Goal: Task Accomplishment & Management: Use online tool/utility

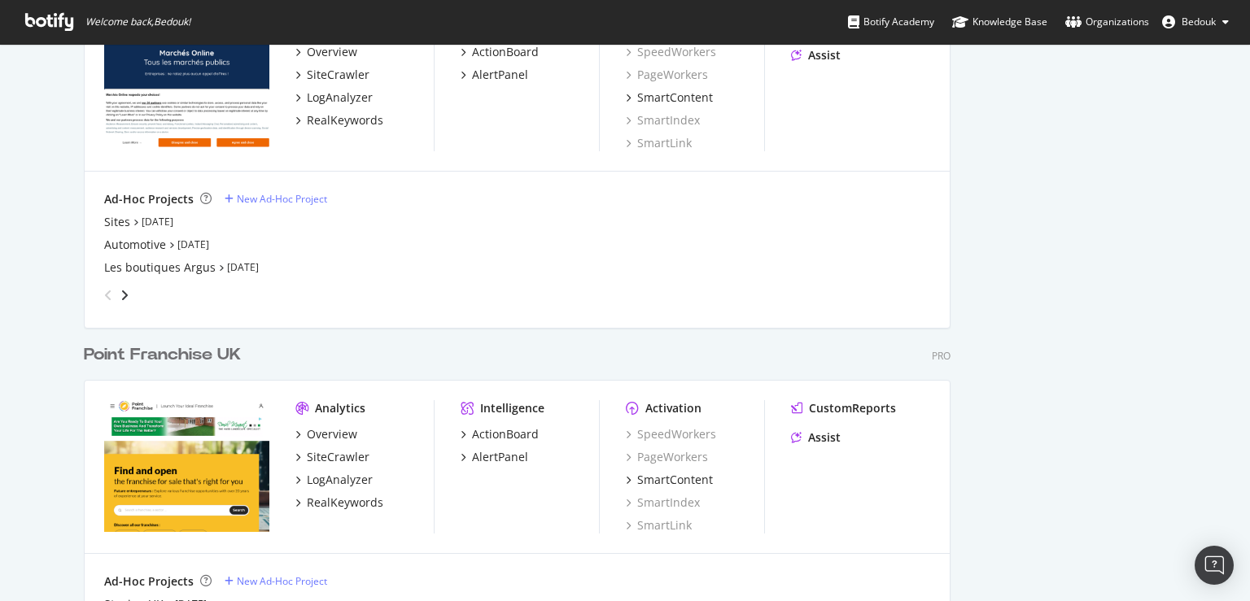
scroll to position [3280, 0]
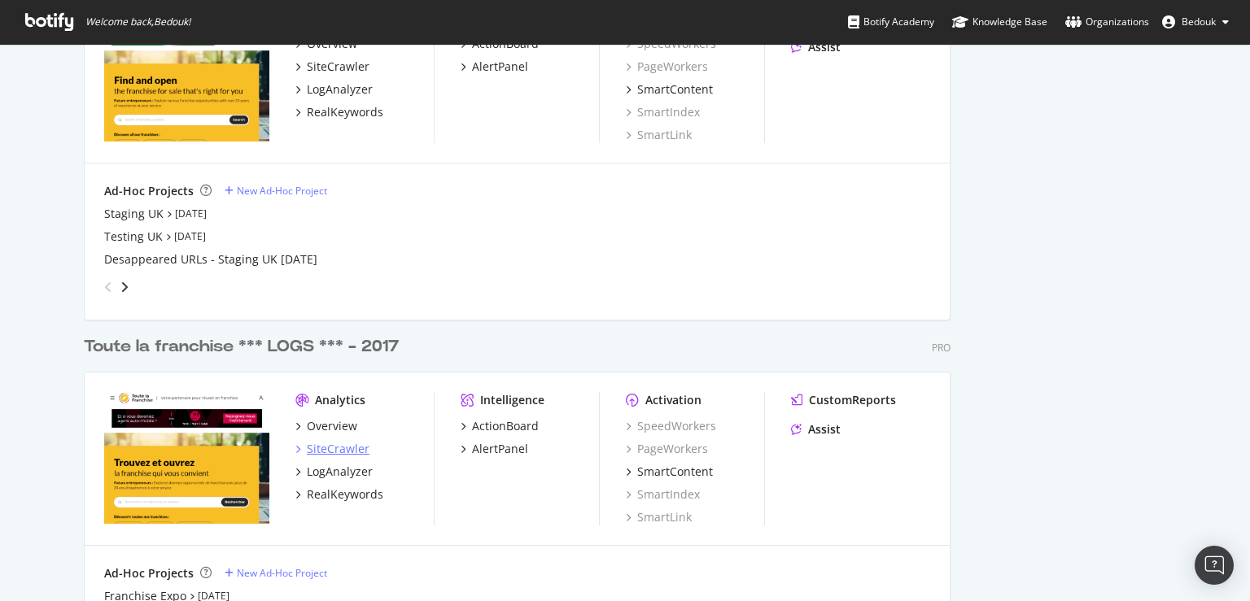
click at [336, 449] on div "SiteCrawler" at bounding box center [338, 449] width 63 height 16
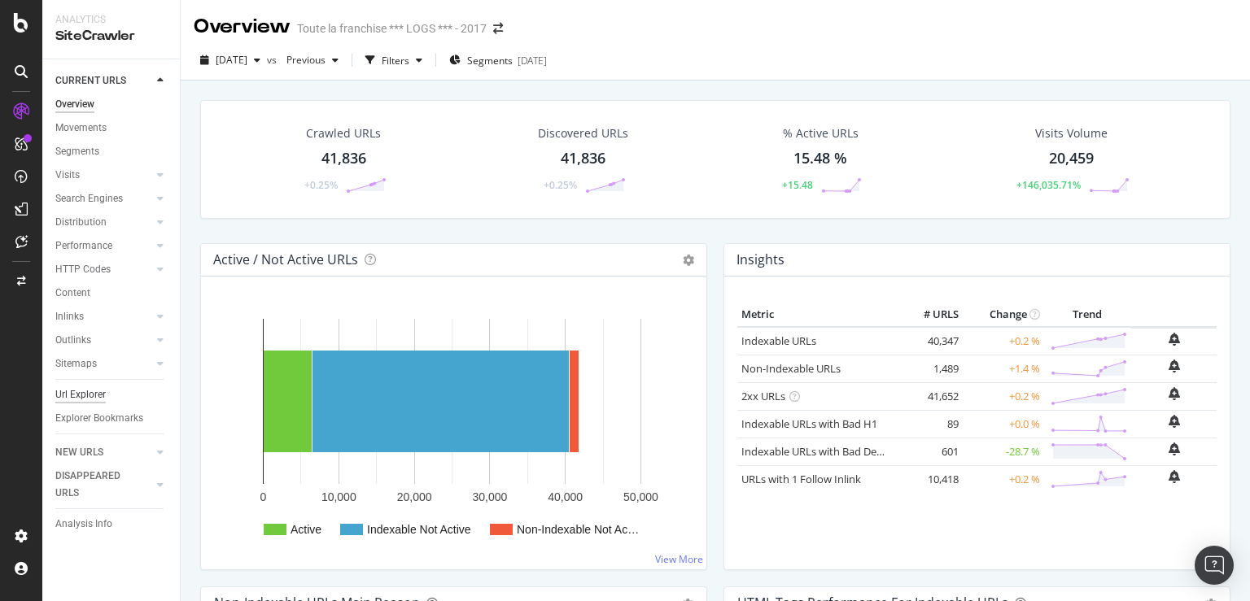
click at [70, 395] on div "Url Explorer" at bounding box center [80, 394] width 50 height 17
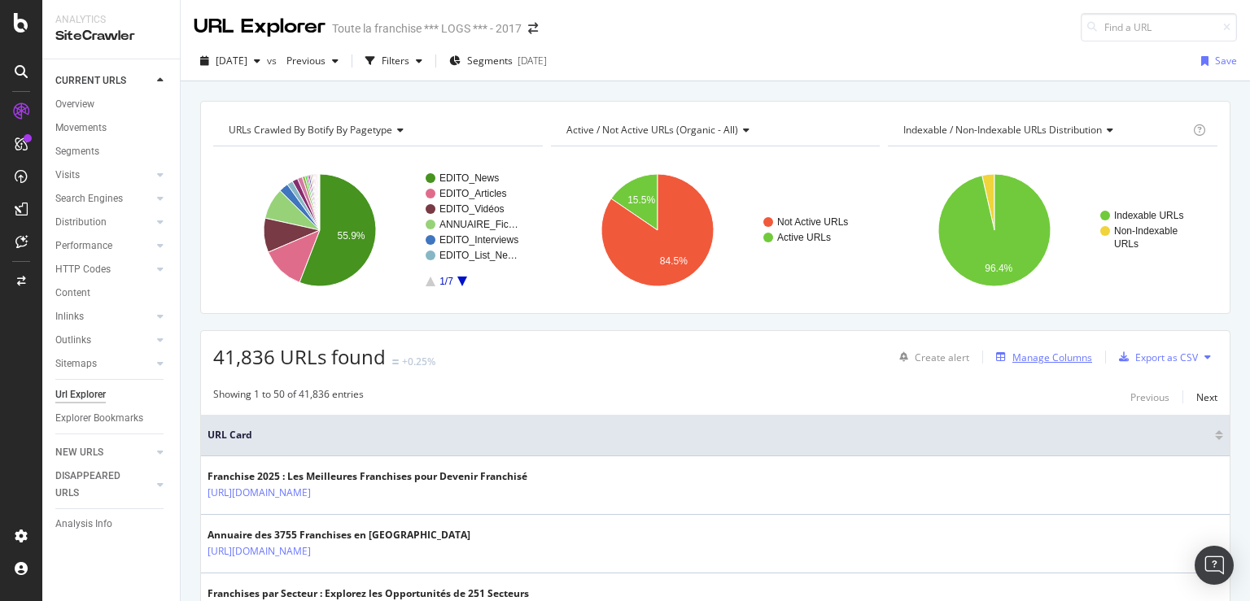
click at [1032, 351] on div "Manage Columns" at bounding box center [1052, 358] width 80 height 14
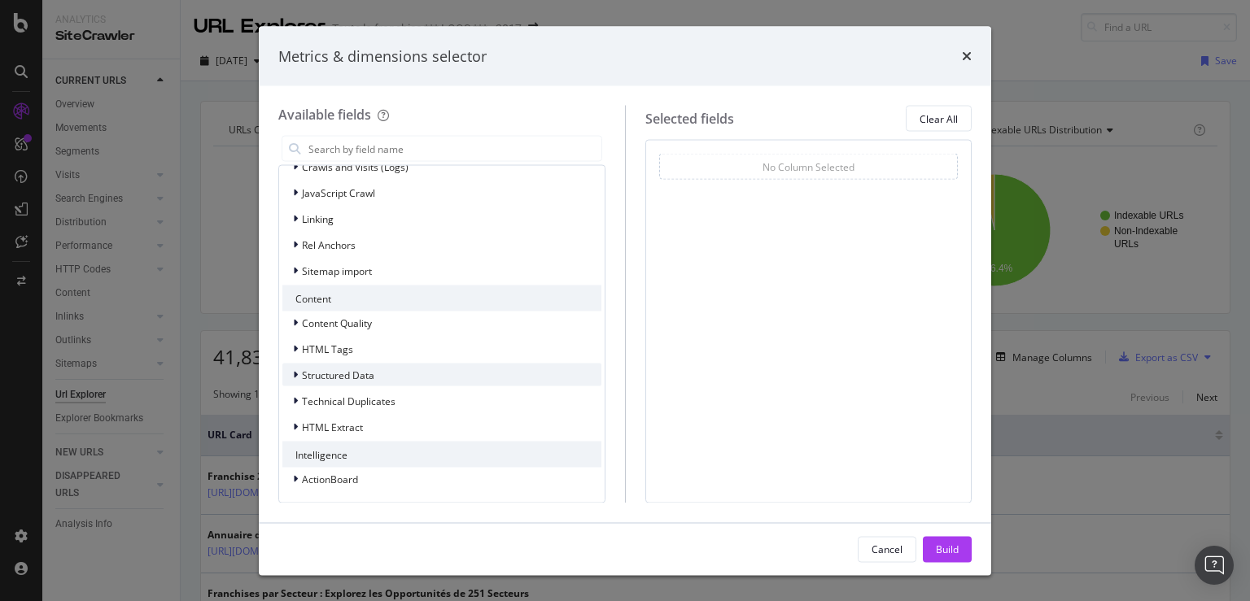
scroll to position [460, 0]
click at [343, 429] on span "HTML Extract" at bounding box center [332, 426] width 61 height 14
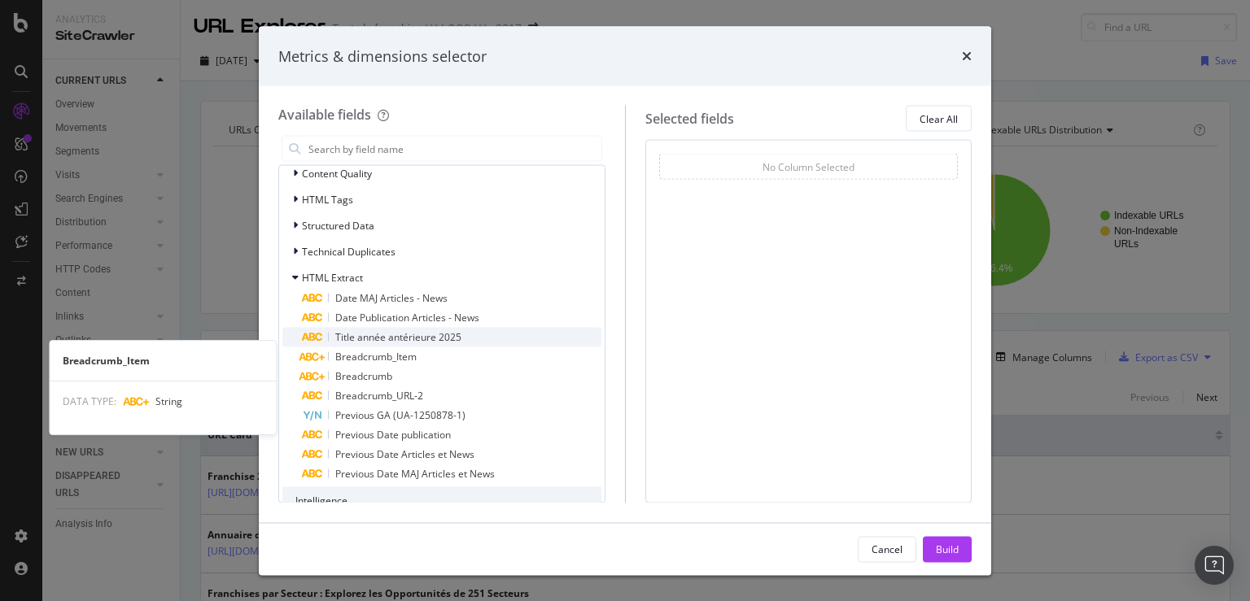
scroll to position [616, 0]
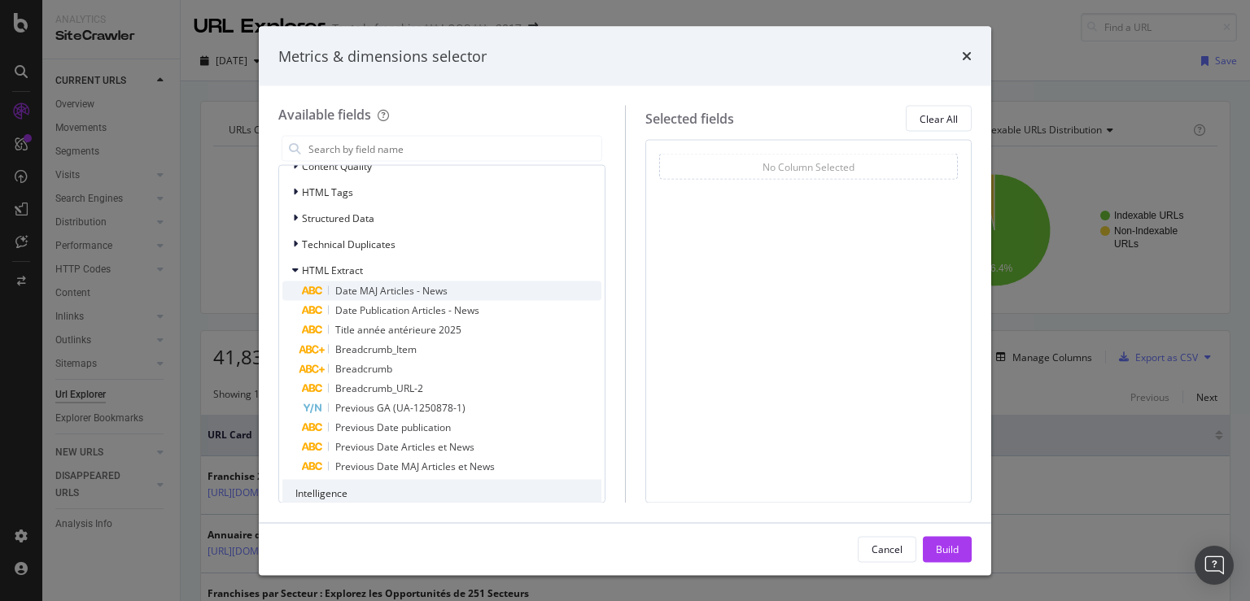
click at [428, 295] on span "Date MAJ Articles - News" at bounding box center [391, 291] width 112 height 14
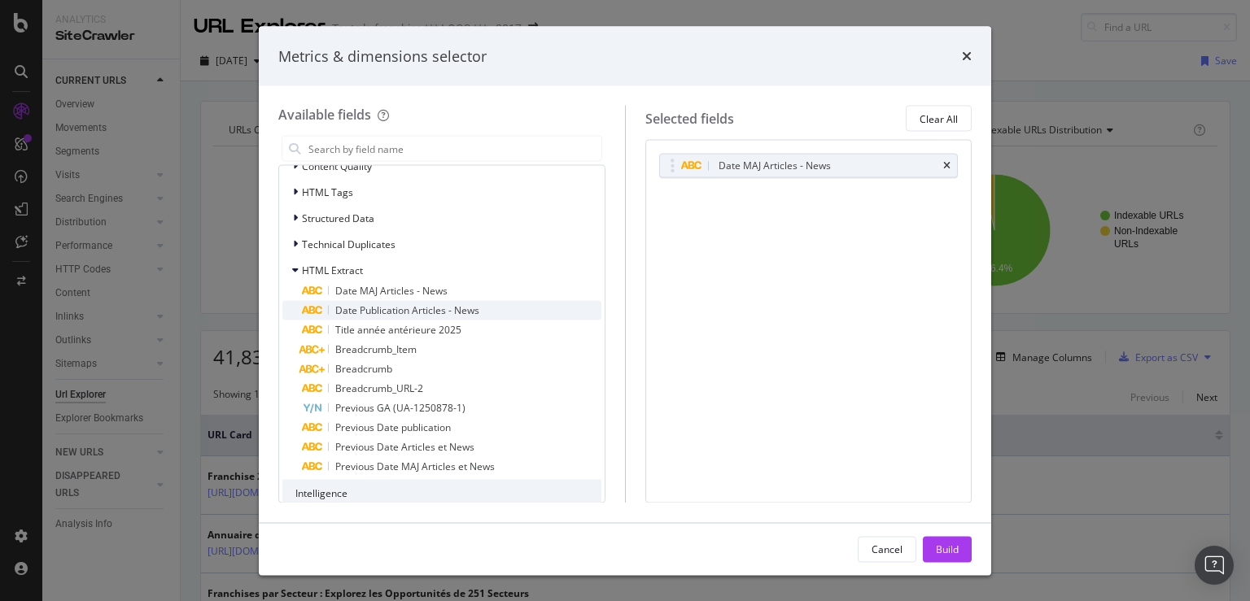
click at [425, 308] on span "Date Publication Articles - News" at bounding box center [407, 310] width 144 height 14
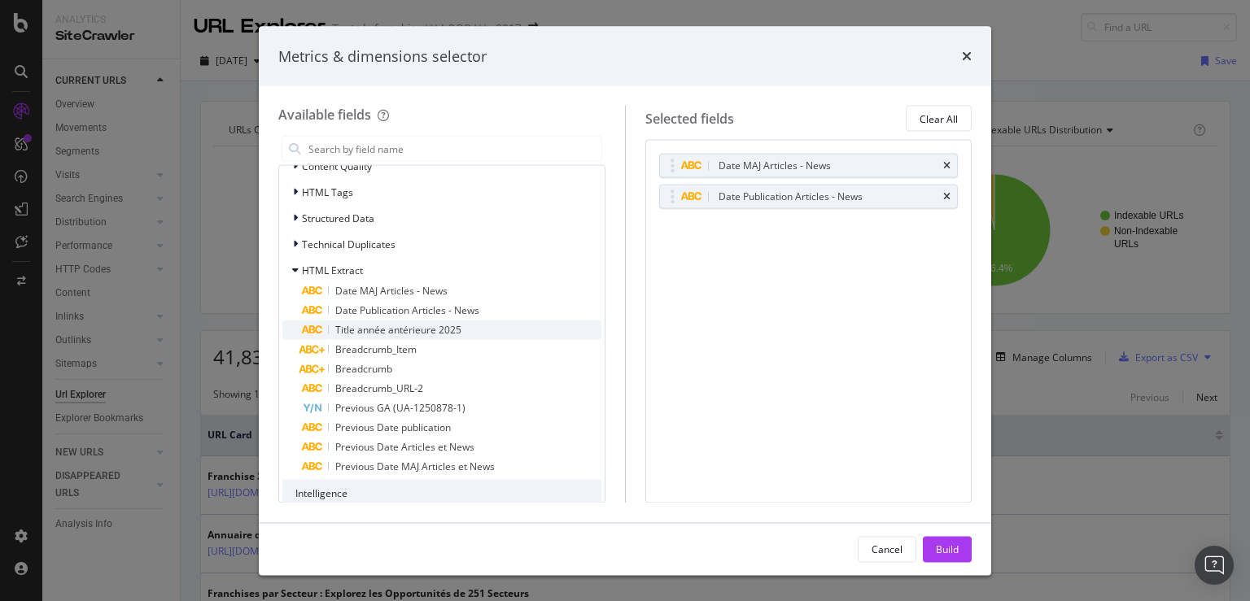
click at [425, 330] on span "Title année antérieure 2025" at bounding box center [398, 330] width 126 height 14
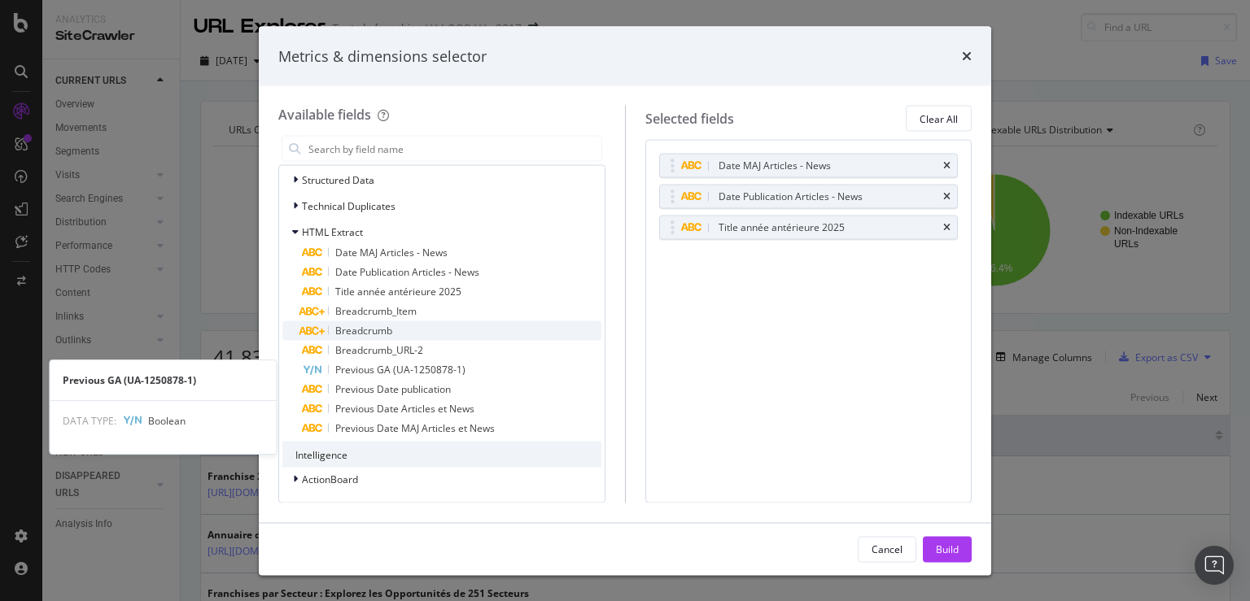
scroll to position [655, 0]
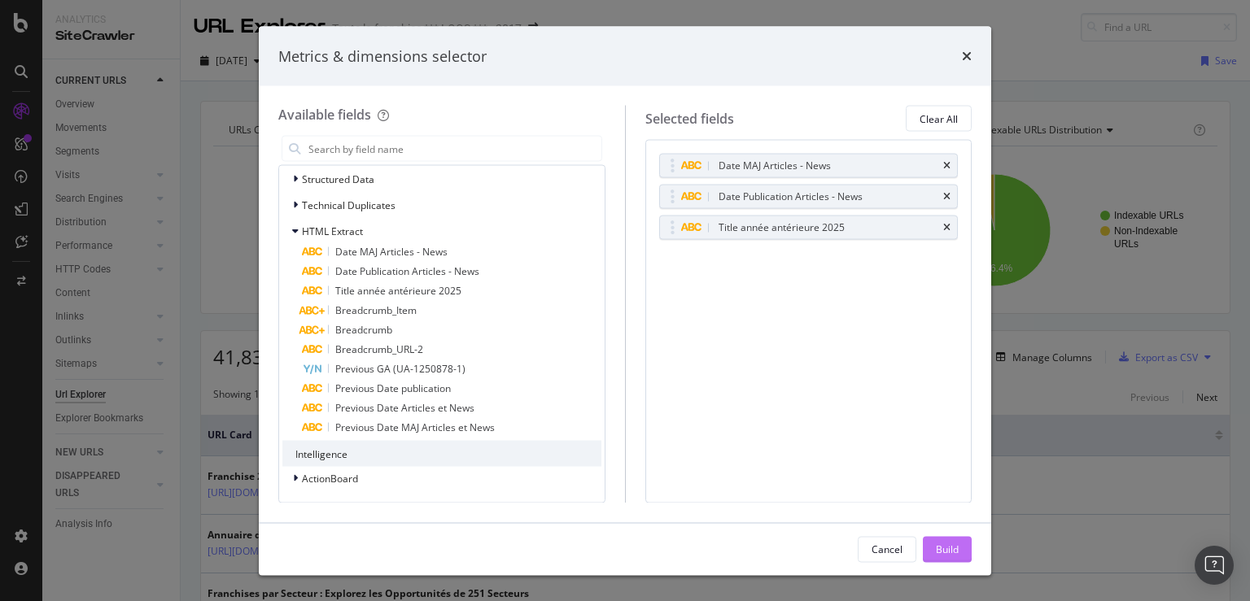
click at [953, 545] on div "Build" at bounding box center [947, 549] width 23 height 14
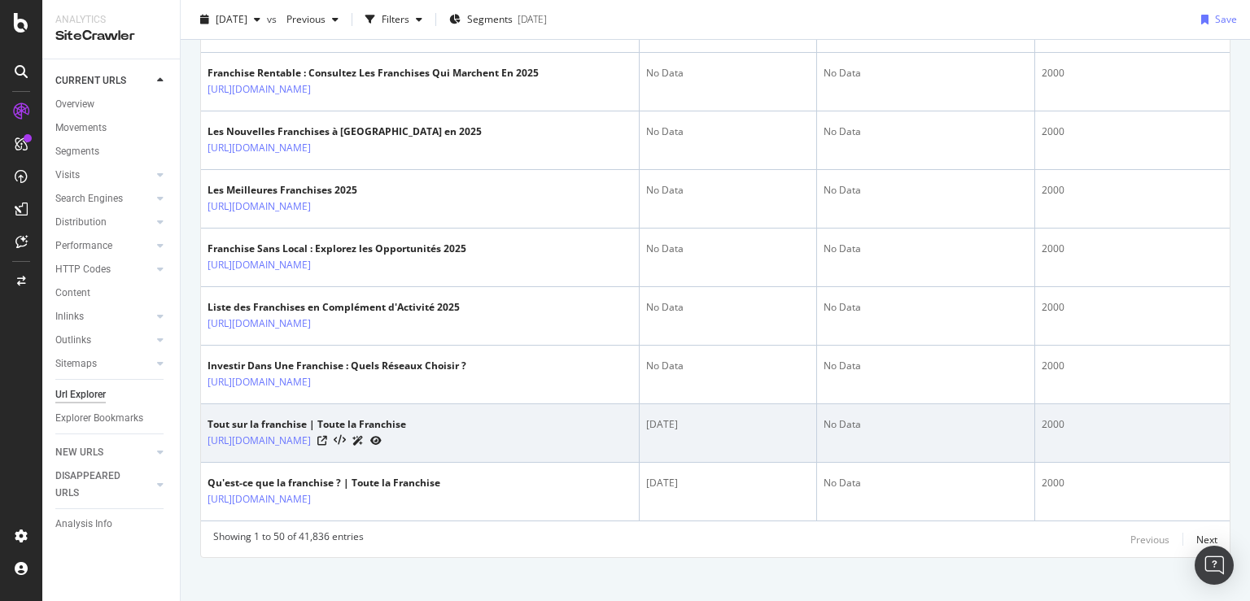
scroll to position [3404, 0]
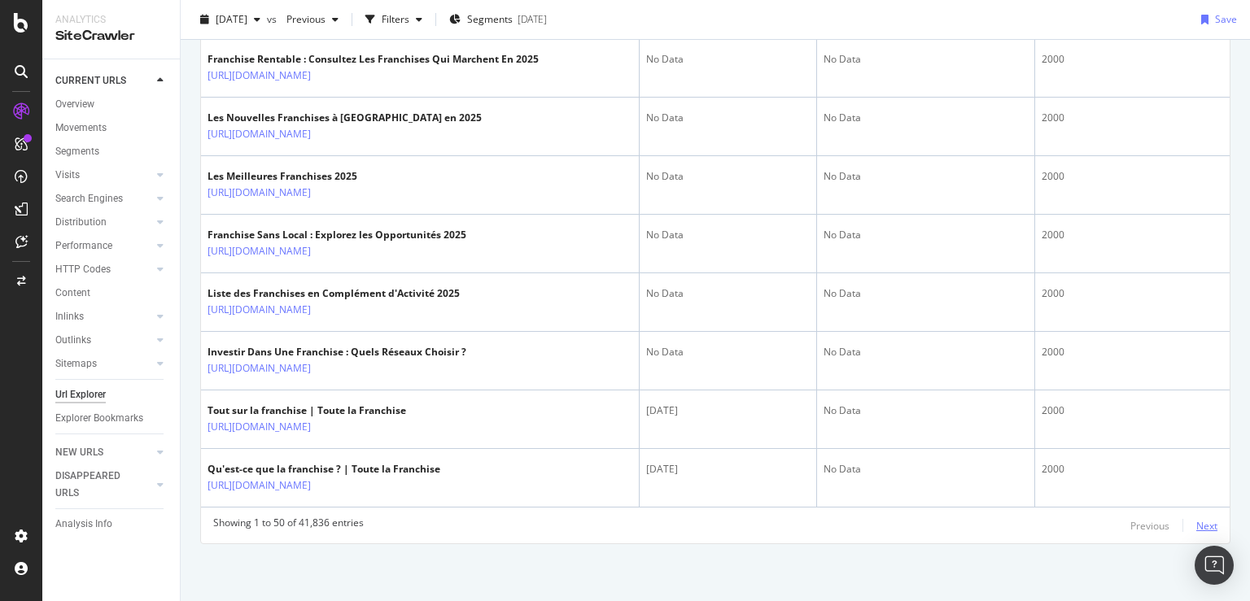
click at [1196, 526] on div "Next" at bounding box center [1206, 526] width 21 height 14
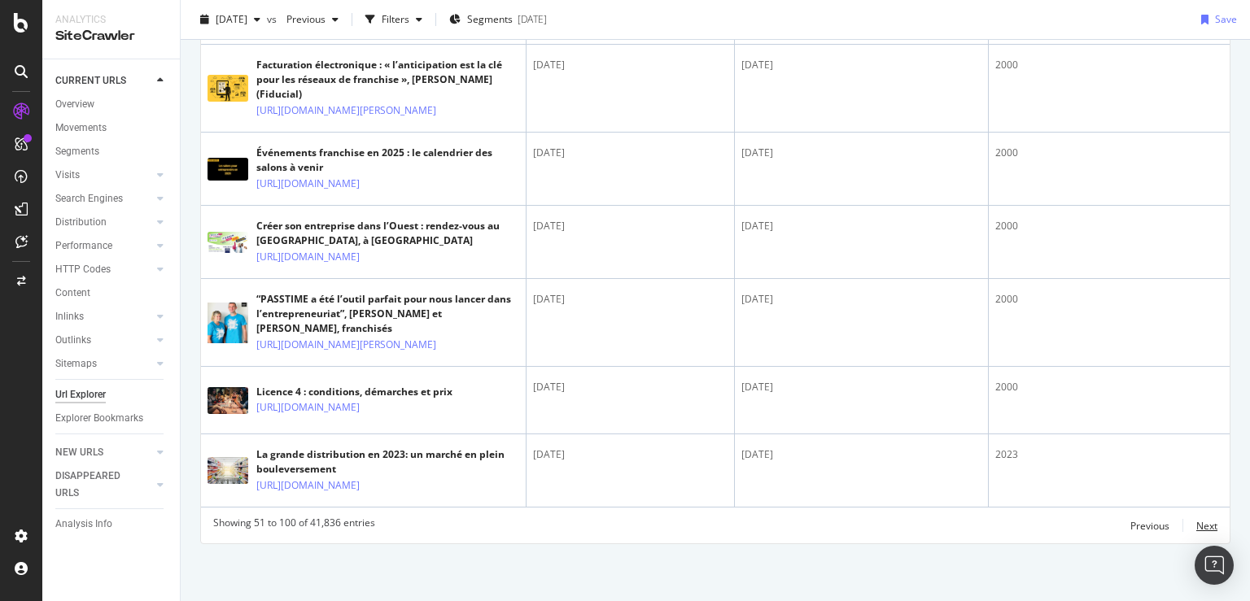
scroll to position [4083, 0]
click at [1196, 522] on div "Next" at bounding box center [1206, 526] width 21 height 14
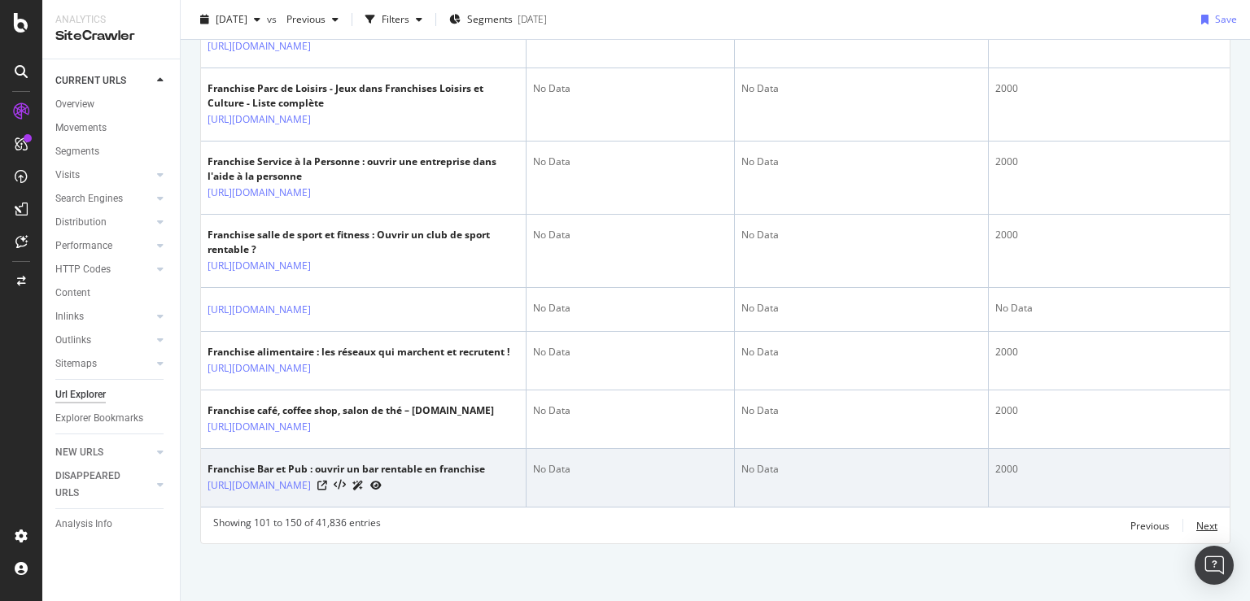
scroll to position [3951, 0]
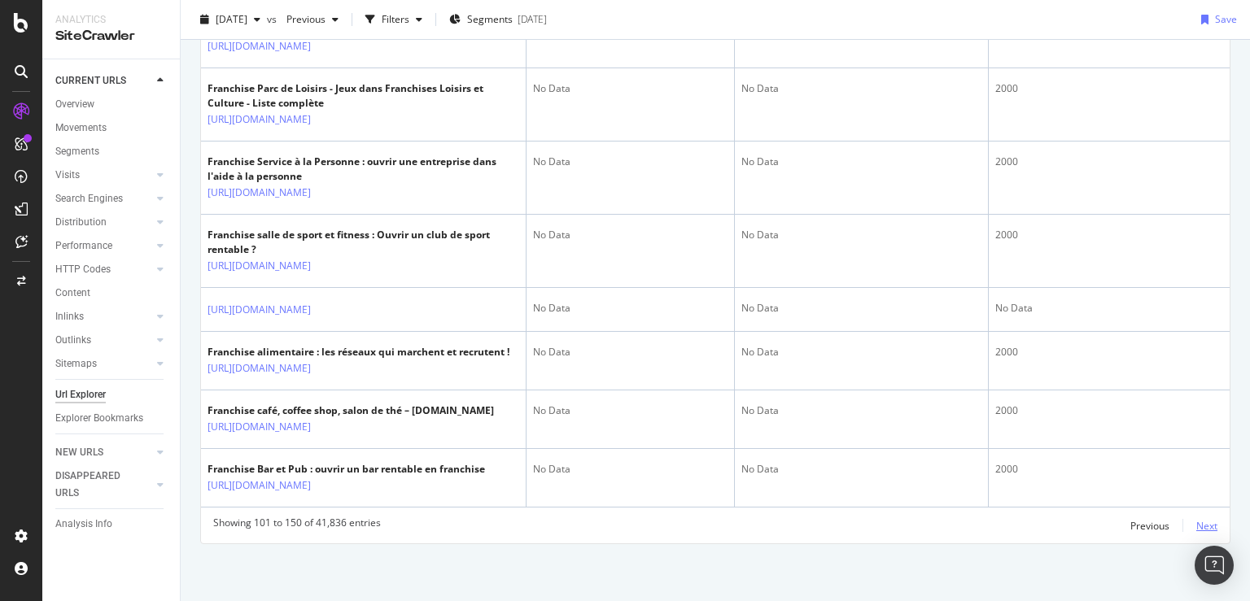
click at [1196, 526] on div "Next" at bounding box center [1206, 526] width 21 height 14
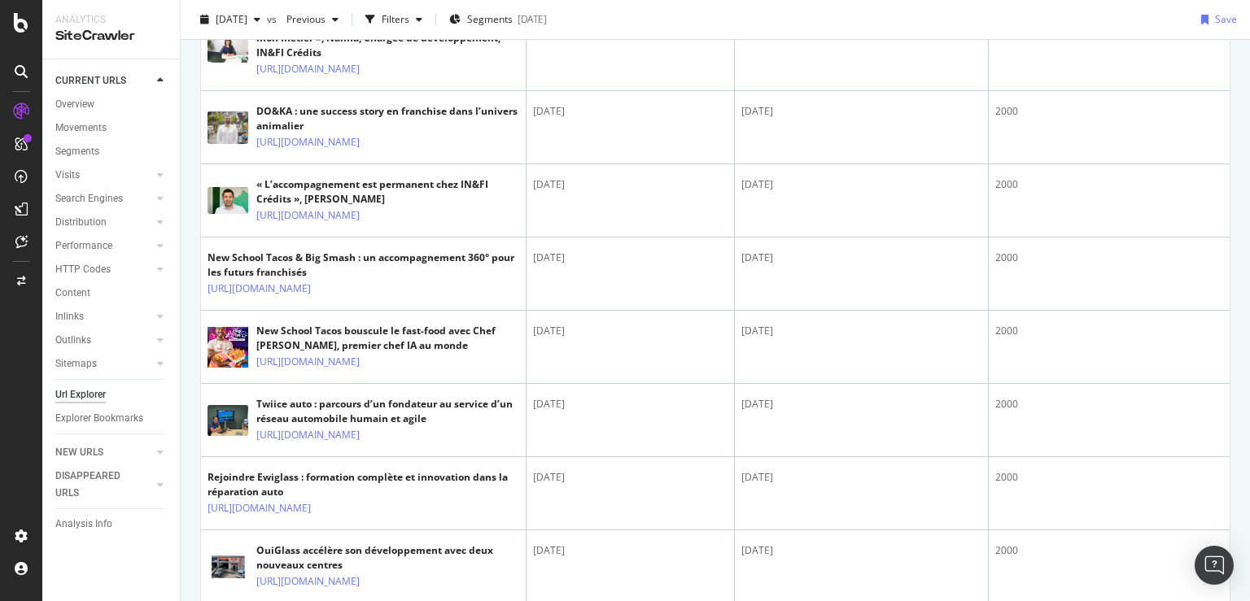
scroll to position [3466, 0]
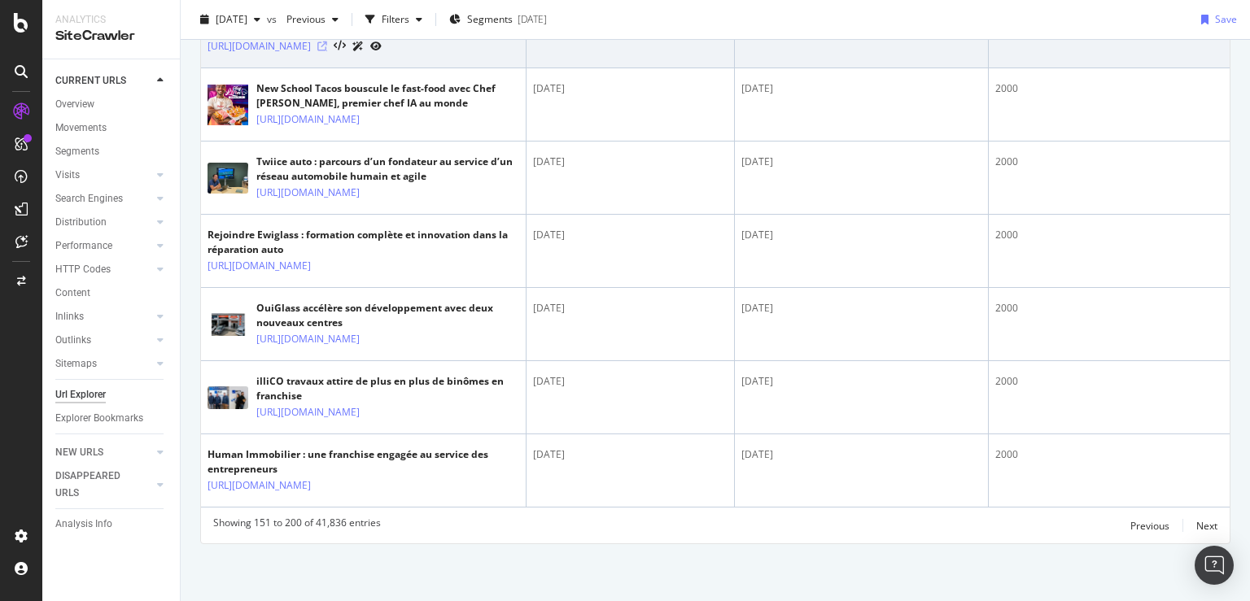
click at [327, 51] on icon at bounding box center [322, 46] width 10 height 10
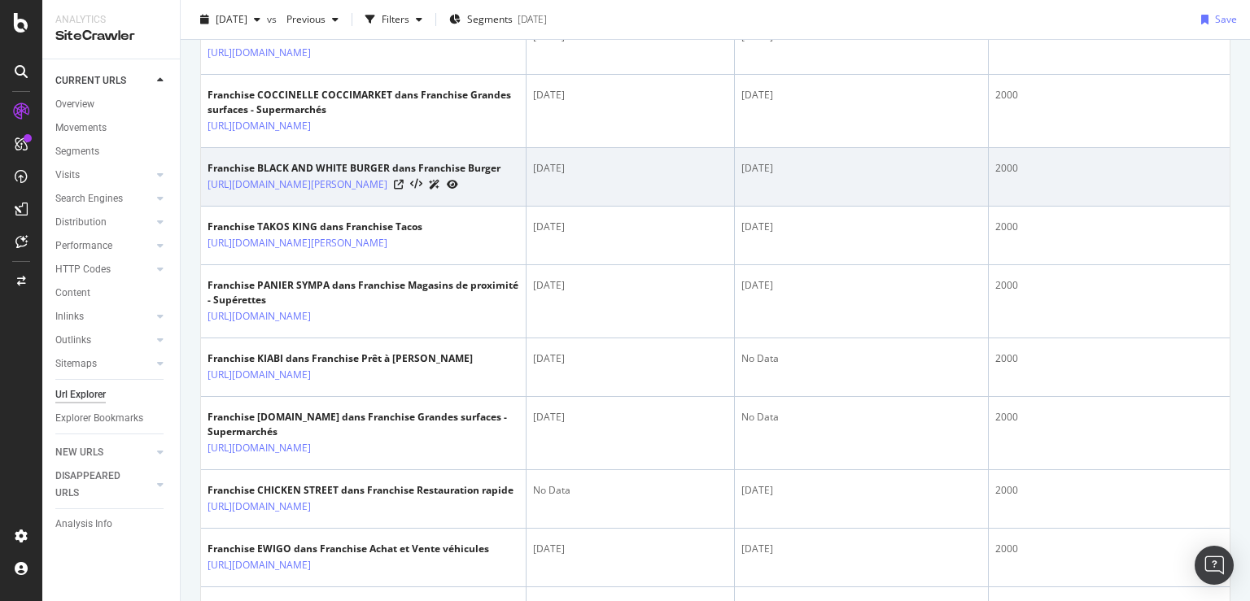
scroll to position [1599, 0]
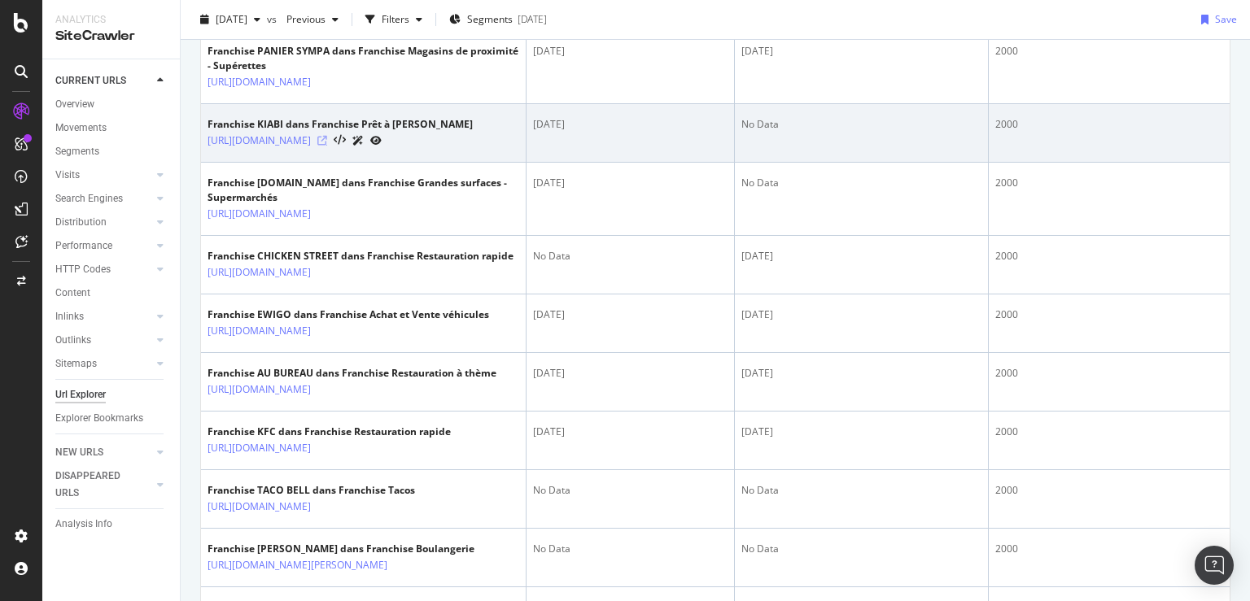
click at [327, 146] on icon at bounding box center [322, 141] width 10 height 10
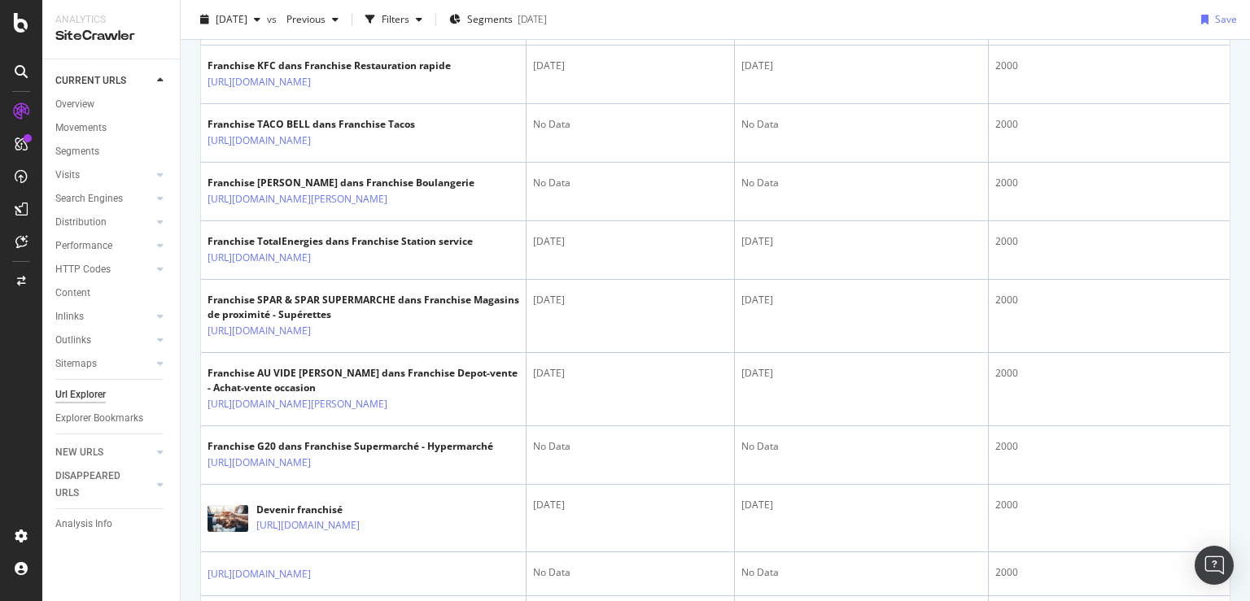
scroll to position [1989, 0]
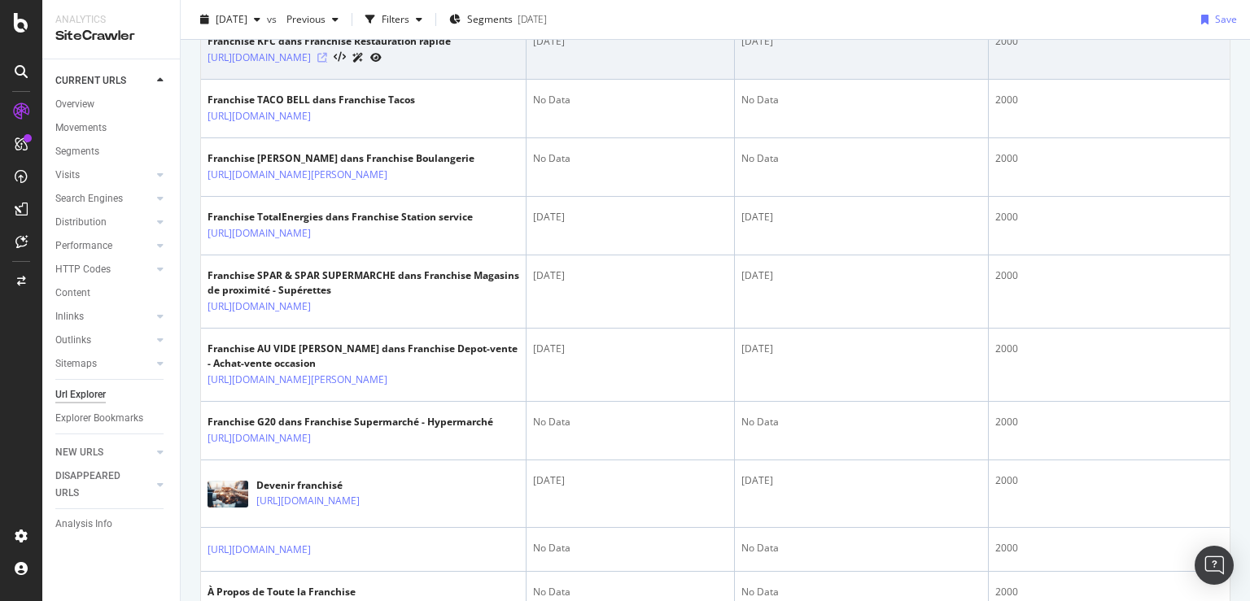
click at [327, 63] on icon at bounding box center [322, 58] width 10 height 10
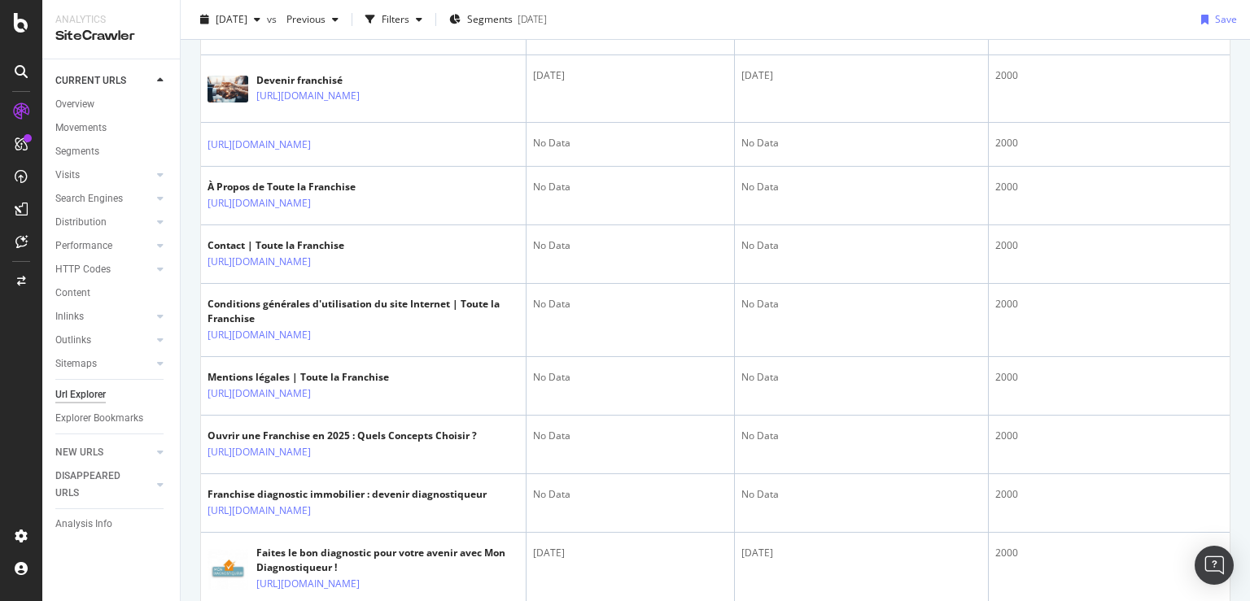
scroll to position [2380, 0]
